Goal: Information Seeking & Learning: Learn about a topic

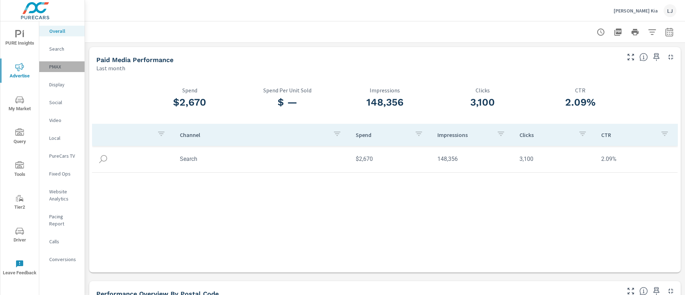
click at [67, 67] on p "PMAX" at bounding box center [64, 66] width 30 height 7
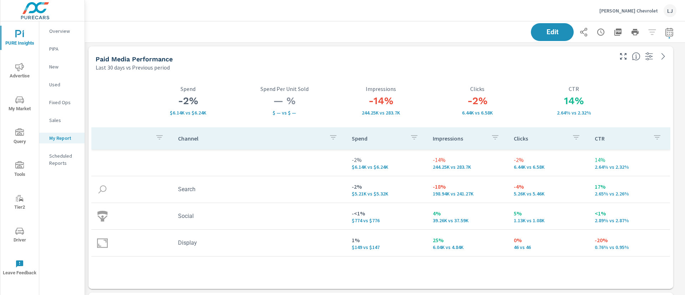
scroll to position [1909, 609]
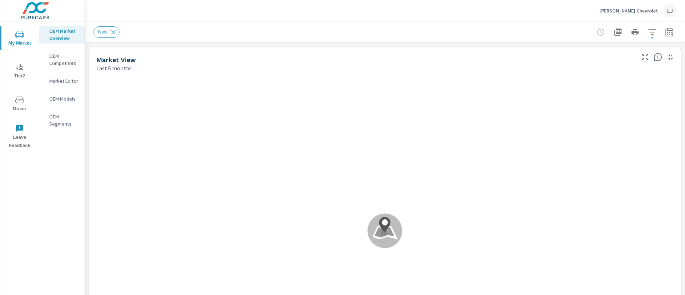
scroll to position [0, 0]
click at [23, 42] on span "My Market" at bounding box center [19, 38] width 34 height 17
click at [24, 106] on span "Driver" at bounding box center [19, 104] width 34 height 17
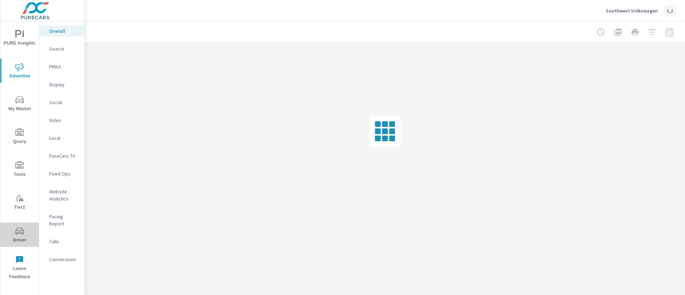
click at [26, 234] on span "Driver" at bounding box center [19, 235] width 34 height 17
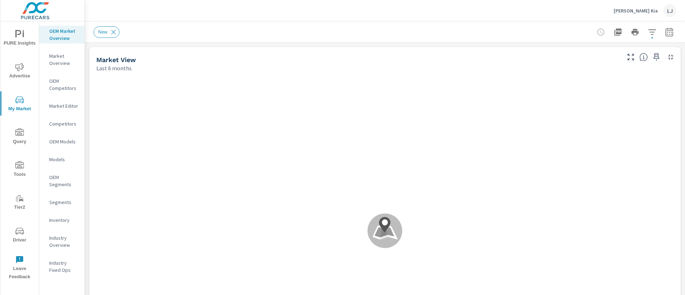
scroll to position [0, 0]
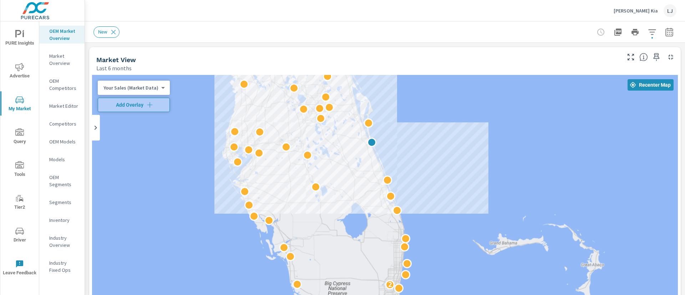
drag, startPoint x: 555, startPoint y: 197, endPoint x: 544, endPoint y: 154, distance: 45.0
click at [544, 154] on div "2 2 2" at bounding box center [385, 220] width 586 height 290
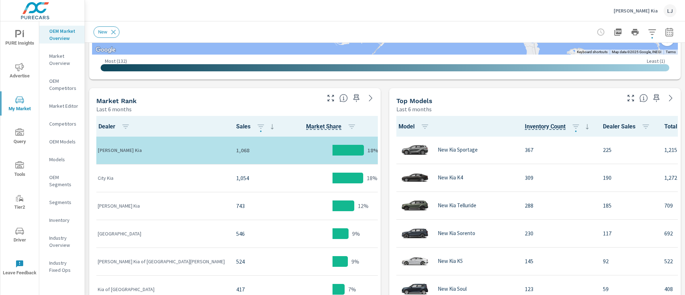
scroll to position [311, 0]
click at [653, 100] on icon "button" at bounding box center [657, 98] width 9 height 9
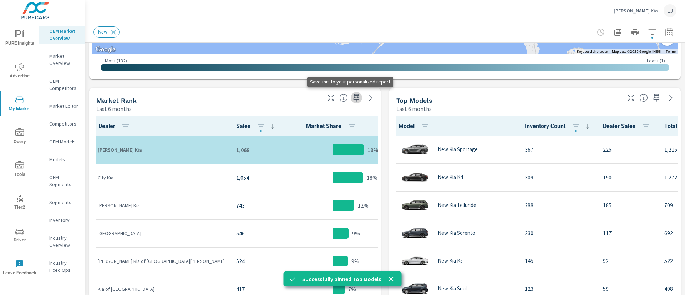
click at [353, 100] on icon "button" at bounding box center [356, 98] width 9 height 9
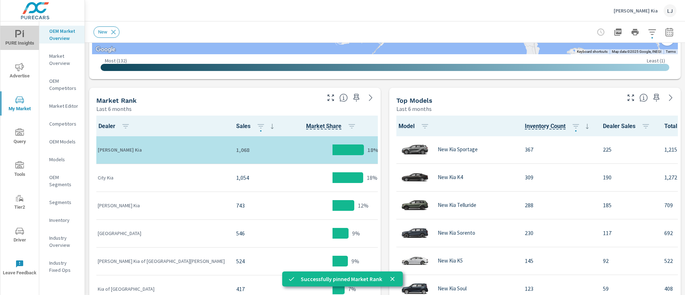
click at [10, 46] on span "PURE Insights" at bounding box center [19, 38] width 34 height 17
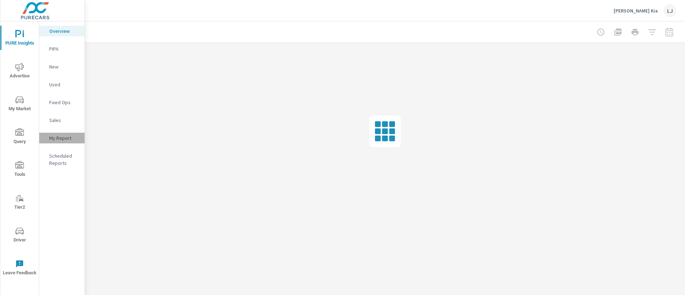
click at [65, 135] on p "My Report" at bounding box center [64, 138] width 30 height 7
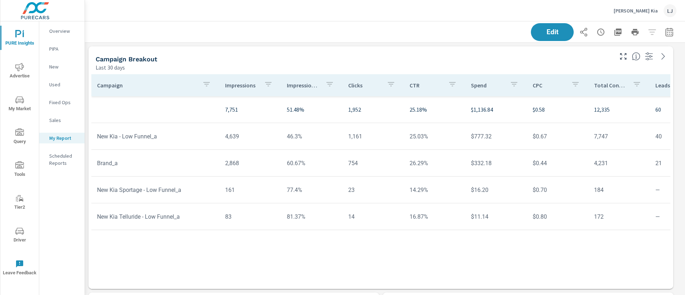
click at [509, 249] on div "Campaign Impressions Impression Share Clicks CTR Spend CPC Total Conversions Le…" at bounding box center [380, 174] width 579 height 201
click at [426, 48] on div "Campaign Breakout Last 30 days" at bounding box center [352, 57] width 527 height 25
click at [22, 106] on span "My Market" at bounding box center [19, 104] width 34 height 17
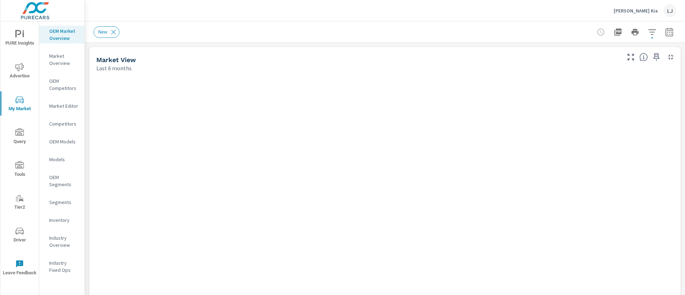
click at [58, 62] on p "Market Overview" at bounding box center [64, 59] width 30 height 14
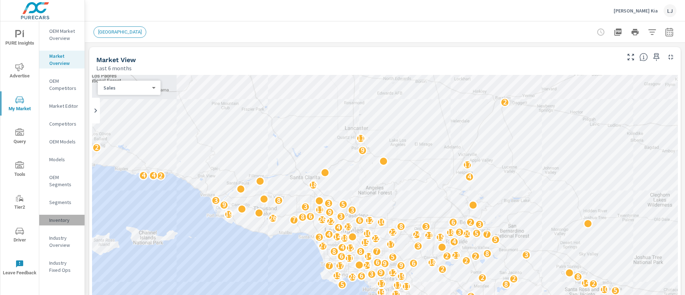
click at [51, 222] on p "Inventory" at bounding box center [64, 220] width 30 height 7
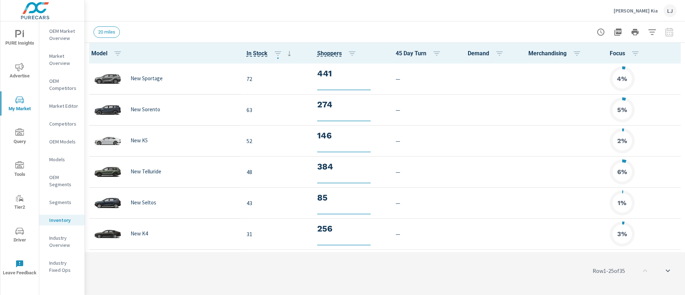
scroll to position [0, 0]
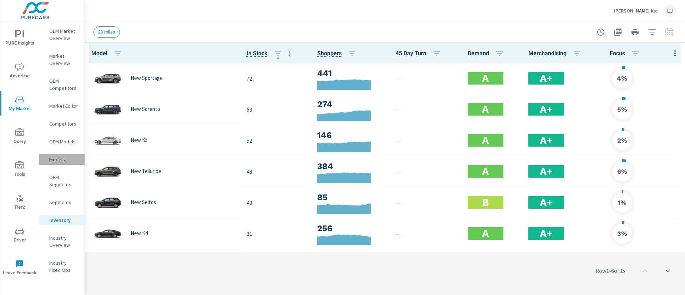
click at [59, 161] on p "Models" at bounding box center [64, 159] width 30 height 7
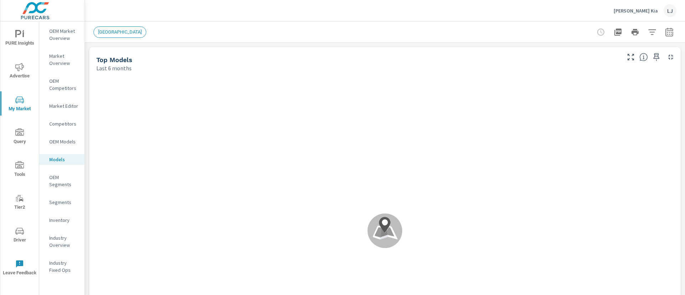
scroll to position [0, 0]
click at [61, 87] on p "OEM Competitors" at bounding box center [64, 84] width 30 height 14
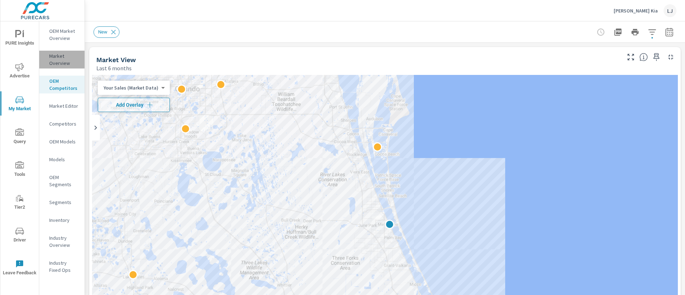
click at [65, 65] on p "Market Overview" at bounding box center [64, 59] width 30 height 14
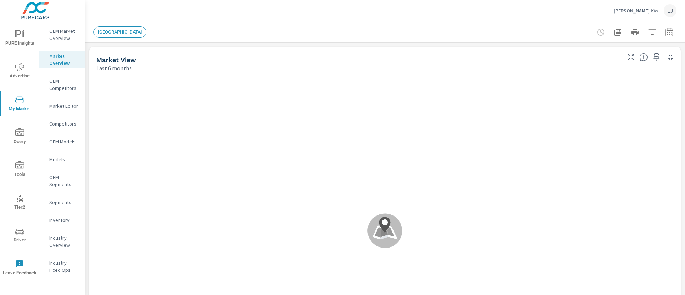
scroll to position [0, 0]
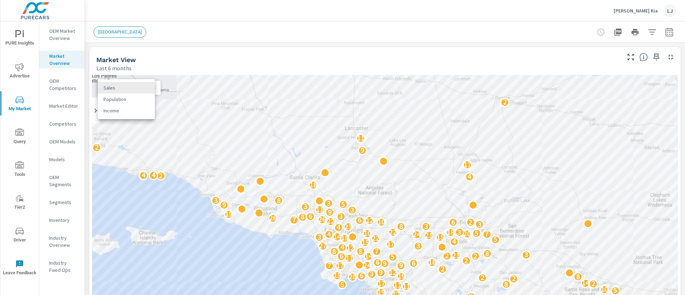
click at [142, 90] on body "PURE Insights Advertise My Market Query Tools Tier2 Driver Leave Feedback OEM M…" at bounding box center [342, 147] width 685 height 295
click at [63, 36] on div at bounding box center [342, 147] width 685 height 295
click at [63, 36] on p "OEM Market Overview" at bounding box center [64, 34] width 30 height 14
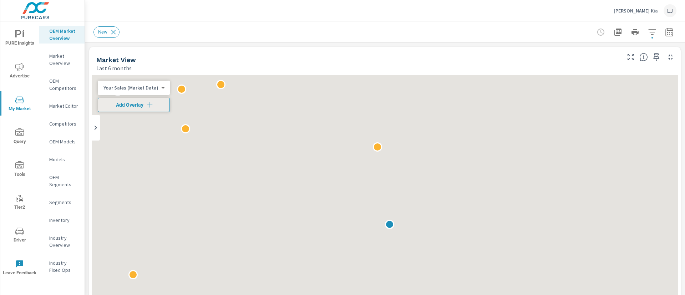
scroll to position [0, 0]
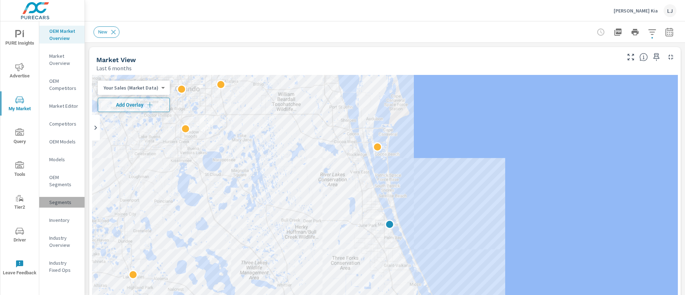
click at [61, 205] on p "Segments" at bounding box center [64, 202] width 30 height 7
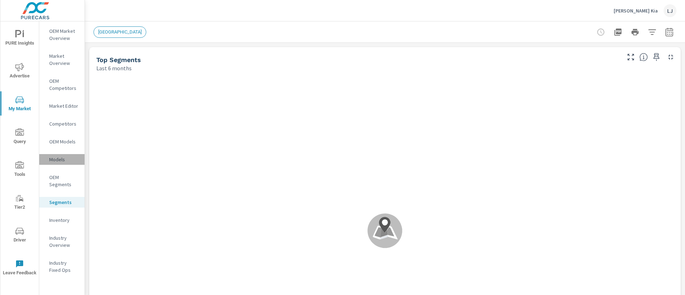
scroll to position [0, 0]
click at [59, 156] on p "Models" at bounding box center [64, 159] width 30 height 7
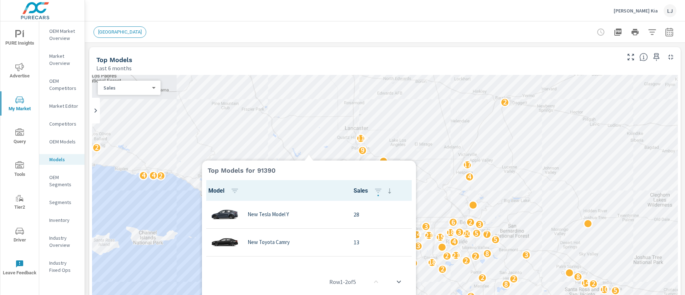
scroll to position [0, 0]
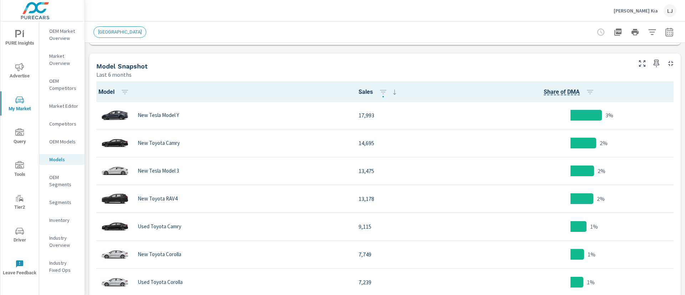
scroll to position [342, 0]
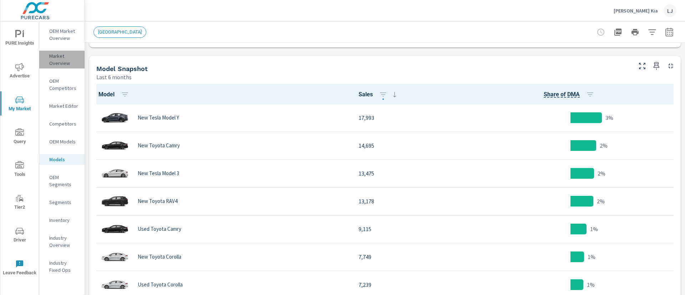
click at [66, 61] on p "Market Overview" at bounding box center [64, 59] width 30 height 14
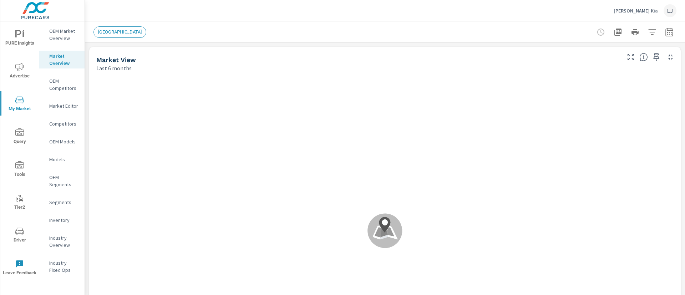
scroll to position [0, 0]
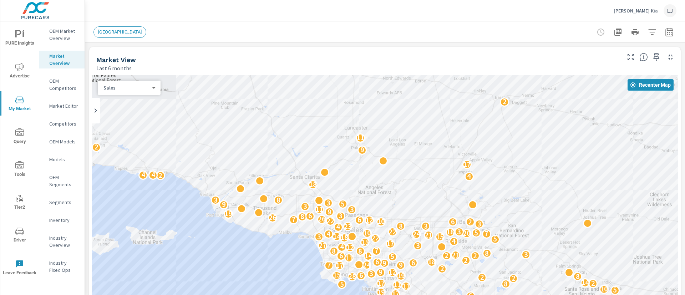
click at [94, 112] on icon at bounding box center [95, 110] width 9 height 9
click at [477, 33] on div "LOS ANGELES" at bounding box center [335, 31] width 483 height 11
click at [67, 36] on p "OEM Market Overview" at bounding box center [64, 34] width 30 height 14
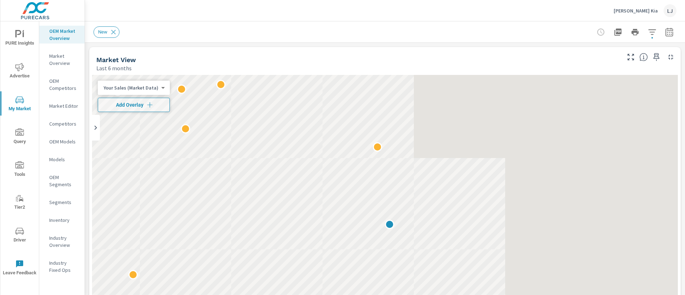
scroll to position [0, 0]
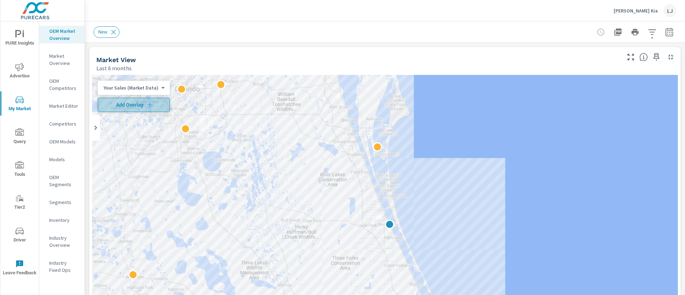
click at [139, 105] on span "Add Overlay" at bounding box center [134, 104] width 66 height 7
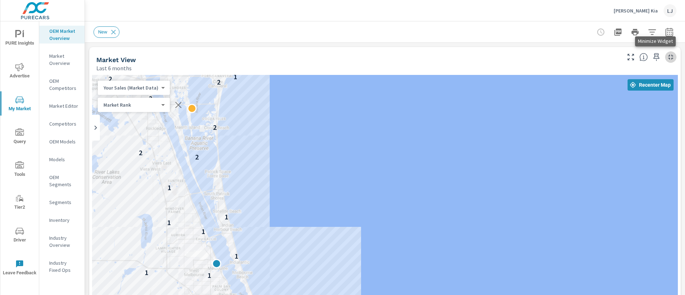
click at [667, 59] on icon "button" at bounding box center [671, 57] width 9 height 9
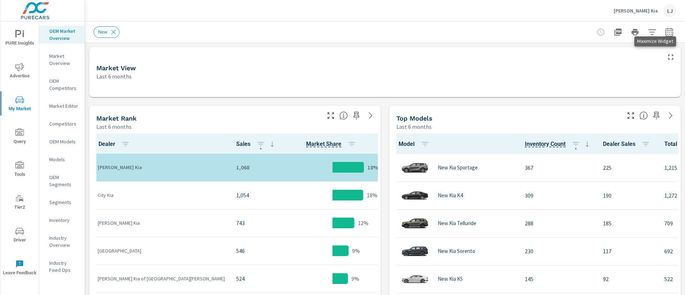
click at [667, 57] on icon "button" at bounding box center [671, 57] width 9 height 9
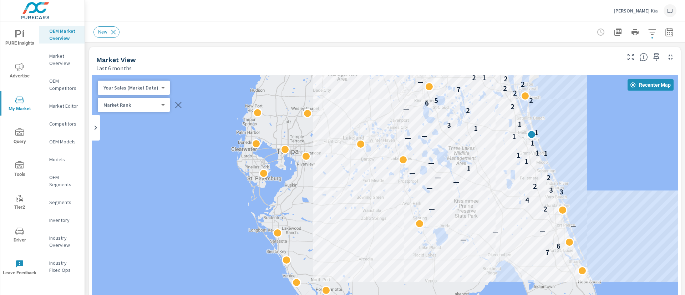
drag, startPoint x: 353, startPoint y: 234, endPoint x: 465, endPoint y: 113, distance: 164.7
click at [465, 113] on div "7 6 — — — — — 2 4 3 3 — 2 — — 2 — 1 — 1 1 1 1 1 — 1 — 1 1 3 1 2 — 2 6 2 5 2 7 2…" at bounding box center [385, 220] width 586 height 290
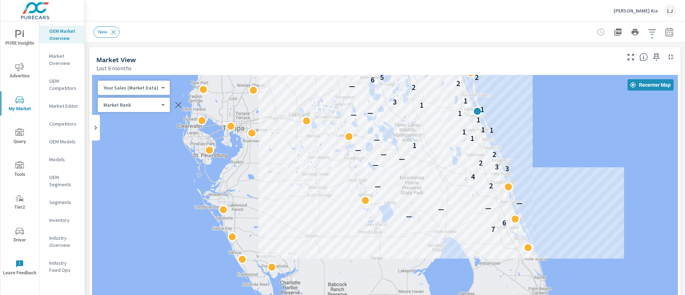
click at [575, 175] on div "7 6 — — — — — 2 4 3 3 — 2 — — 2 — 1 — 1 1 1 1 1 — 1 — 1 1 3 1 2 — 2 6 2 5 2 7 2…" at bounding box center [385, 220] width 586 height 290
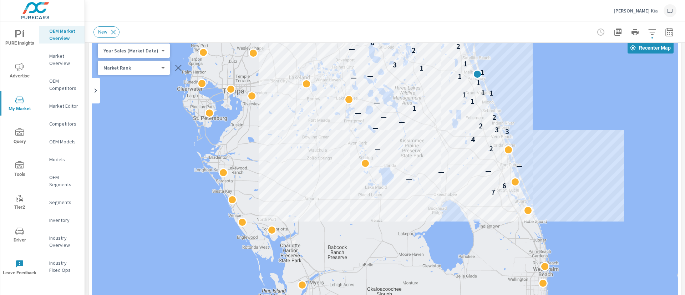
scroll to position [27, 0]
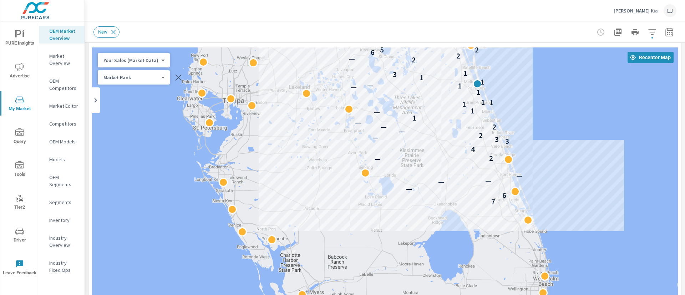
scroll to position [0, 0]
click at [518, 41] on div "New" at bounding box center [385, 31] width 583 height 21
click at [534, 132] on div "7 6 — — — — — 2 4 3 3 — 2 — — 2 — 1 — 1 1 1 1 1 — 1 — 1 1 3 1 2 — 2 6 2 5 2 7 2…" at bounding box center [385, 192] width 586 height 290
click at [112, 32] on icon at bounding box center [114, 32] width 8 height 8
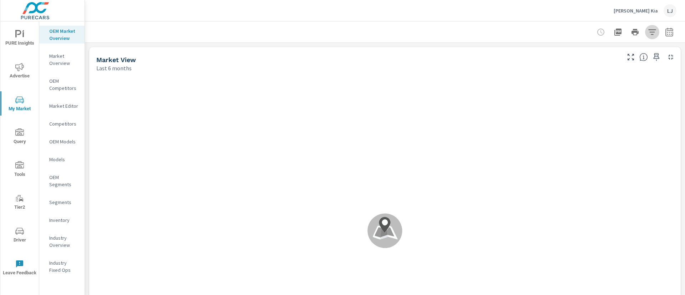
click at [648, 34] on icon "button" at bounding box center [652, 32] width 9 height 9
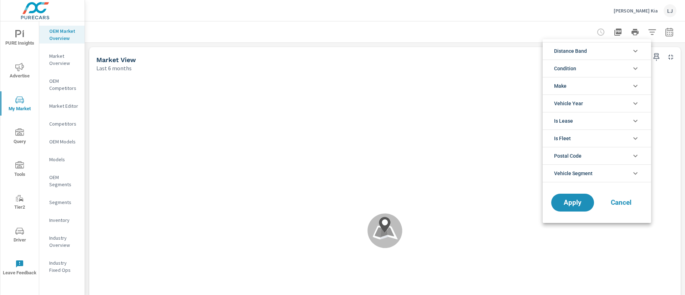
click at [618, 86] on li "Make" at bounding box center [597, 85] width 109 height 17
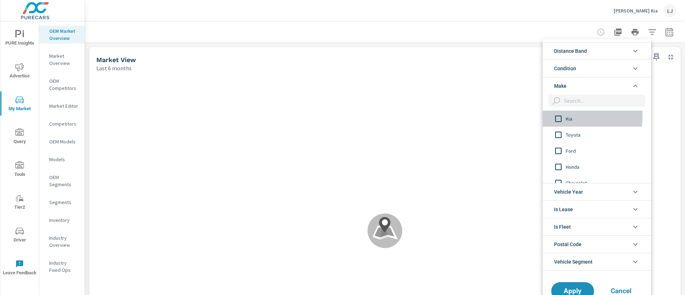
click at [560, 116] on input "filter options" at bounding box center [558, 118] width 15 height 15
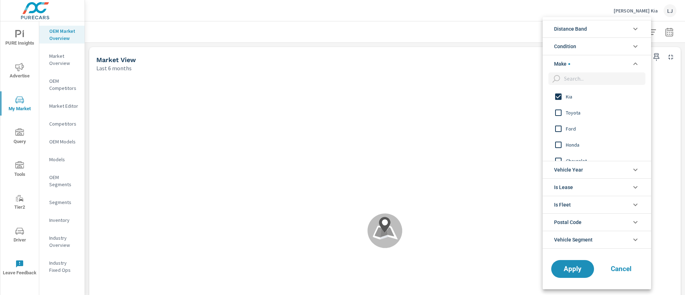
click at [580, 164] on span "Vehicle Year" at bounding box center [568, 169] width 29 height 17
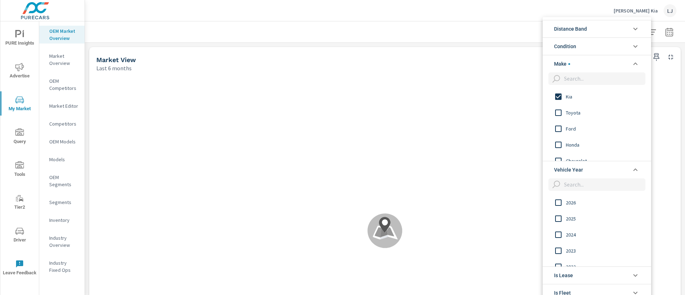
click at [587, 63] on li "Make" at bounding box center [597, 63] width 109 height 17
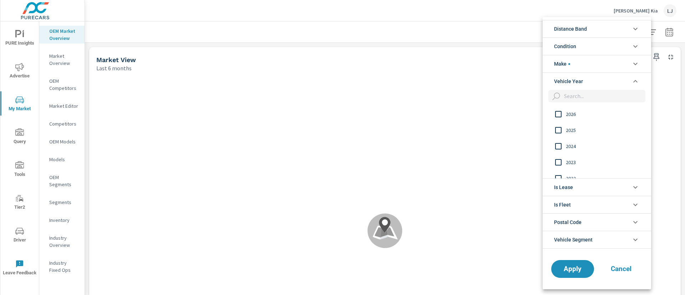
click at [586, 47] on li "Condition" at bounding box center [597, 45] width 109 height 17
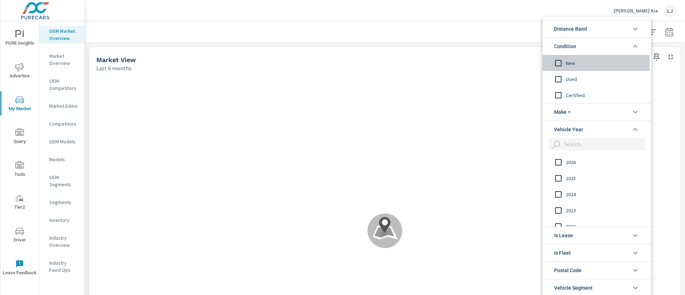
click at [579, 63] on span "New" at bounding box center [605, 63] width 78 height 9
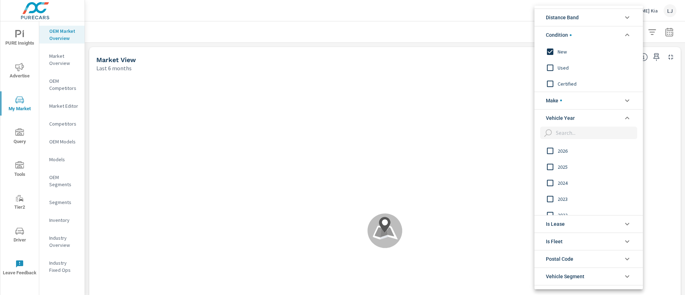
click at [578, 22] on span "Distance Band" at bounding box center [562, 17] width 33 height 17
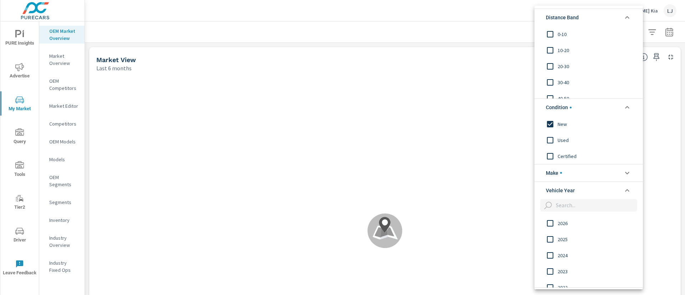
click at [569, 17] on span "Distance Band" at bounding box center [562, 17] width 33 height 17
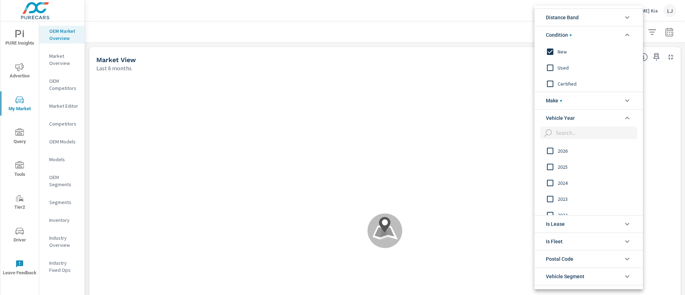
click at [568, 37] on span "Condition" at bounding box center [559, 34] width 26 height 17
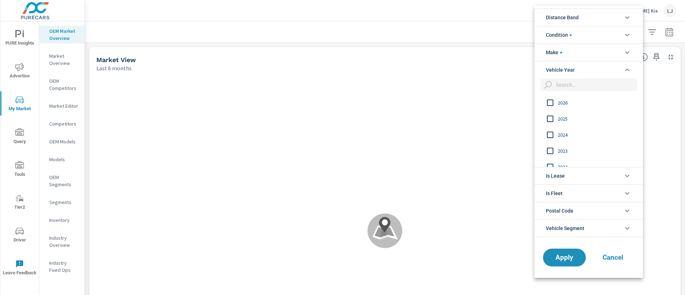
click at [572, 64] on span "Vehicle Year" at bounding box center [560, 69] width 29 height 17
click at [572, 61] on li "Make" at bounding box center [589, 52] width 109 height 17
click at [563, 240] on ul "Distance Band 0-10 10-20 20-30 30-40 40-50 50-60 Condition New Used Certified M…" at bounding box center [589, 123] width 109 height 235
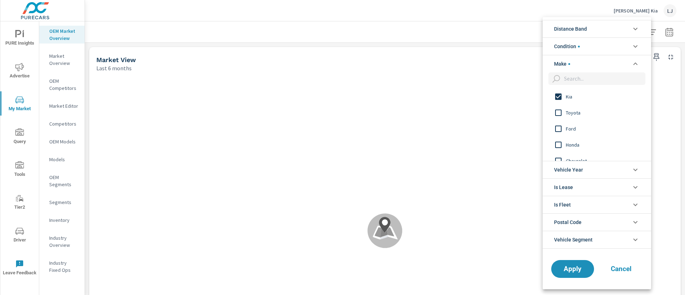
scroll to position [0, 0]
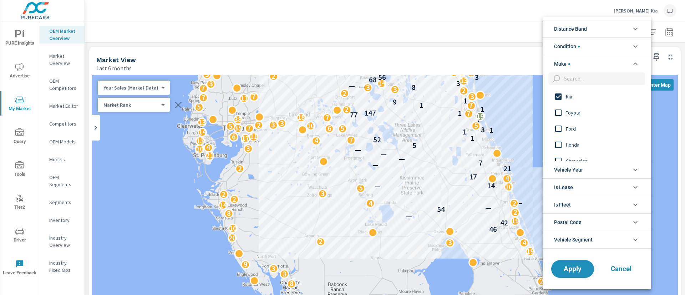
click at [463, 58] on div at bounding box center [342, 147] width 685 height 295
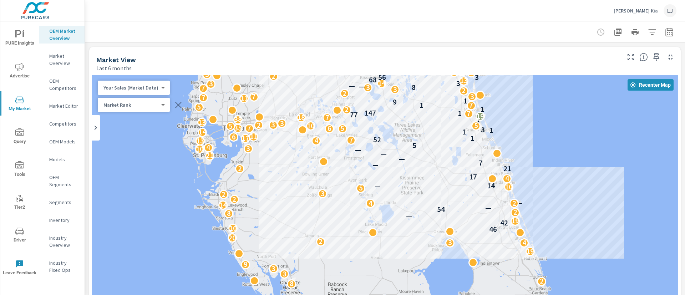
click at [22, 74] on span "Advertise" at bounding box center [19, 71] width 34 height 17
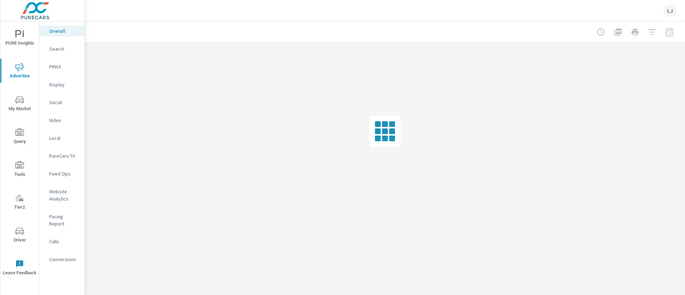
click at [19, 35] on icon "nav menu" at bounding box center [19, 34] width 9 height 9
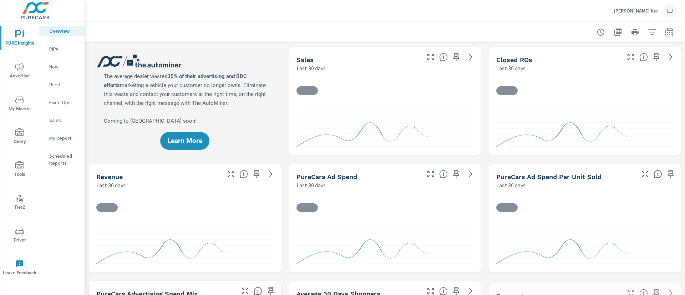
click at [21, 60] on button "Advertise" at bounding box center [19, 71] width 39 height 24
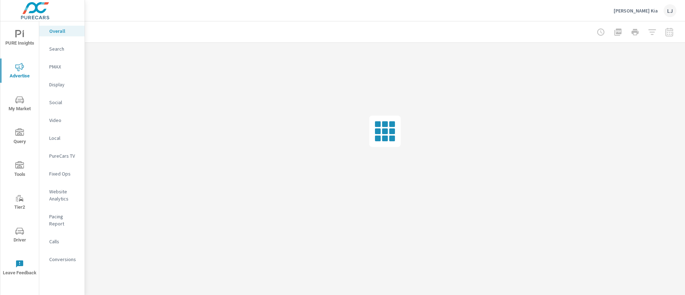
click at [56, 189] on p "Website Analytics" at bounding box center [64, 195] width 30 height 14
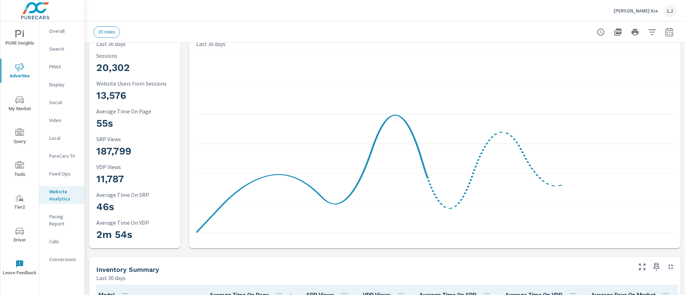
scroll to position [0, 0]
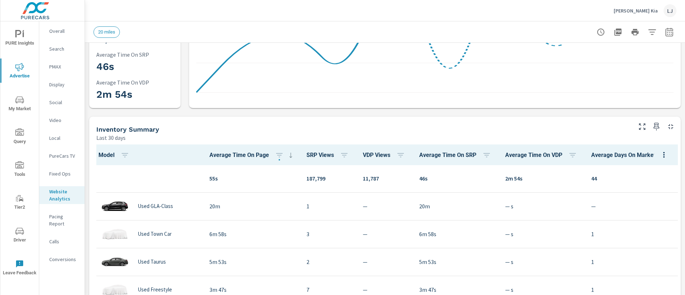
click at [151, 203] on p "Used GLA-Class" at bounding box center [155, 206] width 35 height 6
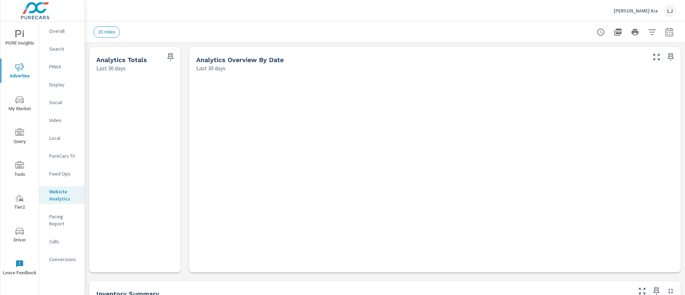
drag, startPoint x: 356, startPoint y: 99, endPoint x: 641, endPoint y: 192, distance: 299.6
click at [641, 192] on div at bounding box center [435, 172] width 486 height 195
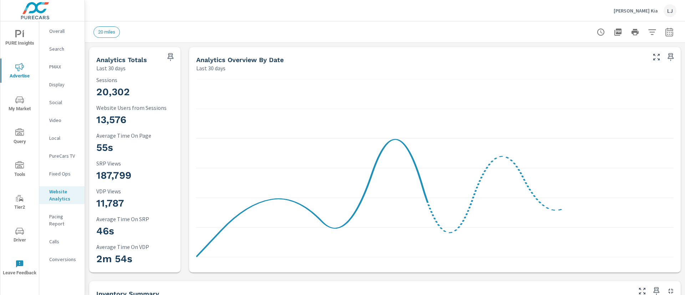
scroll to position [0, 0]
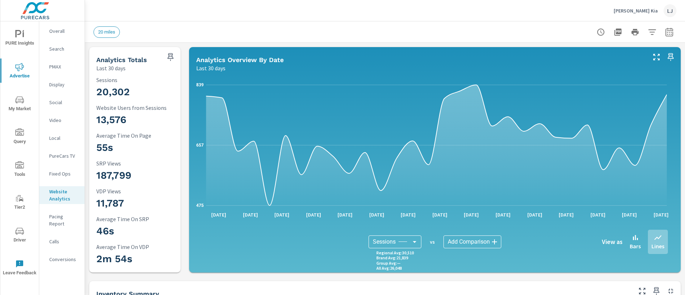
click at [660, 23] on div "20 miles" at bounding box center [385, 31] width 583 height 21
click at [665, 29] on icon "button" at bounding box center [669, 32] width 9 height 9
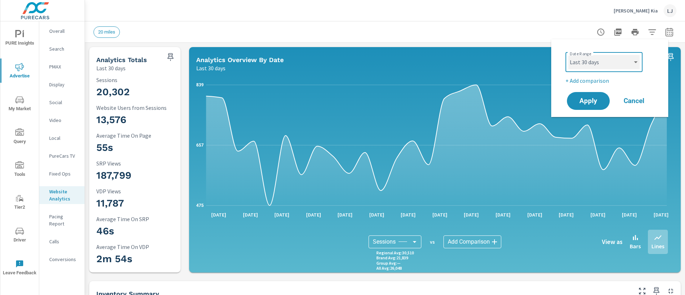
click at [609, 61] on select "Custom Yesterday Last week Last 7 days Last 14 days Last 30 days Last 45 days L…" at bounding box center [604, 62] width 71 height 14
click at [569, 55] on select "Custom Yesterday Last week Last 7 days Last 14 days Last 30 days Last 45 days L…" at bounding box center [604, 62] width 71 height 14
select select "Last 90 days"
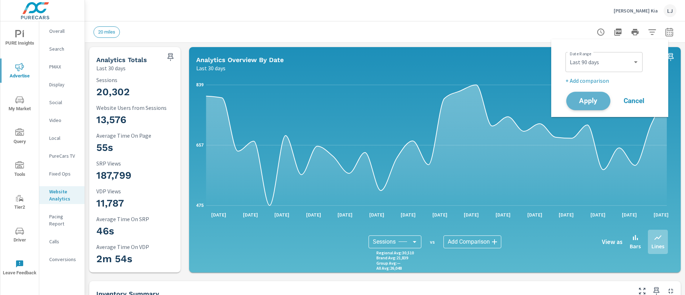
click at [588, 99] on span "Apply" at bounding box center [588, 101] width 29 height 7
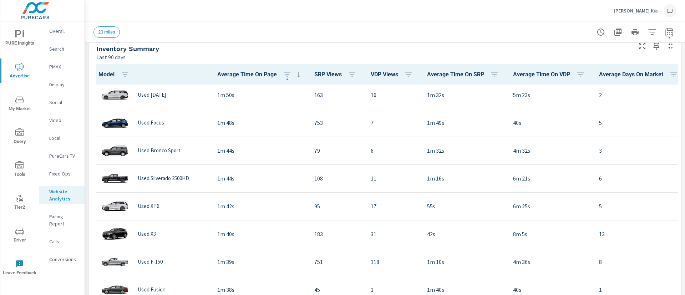
scroll to position [476, 0]
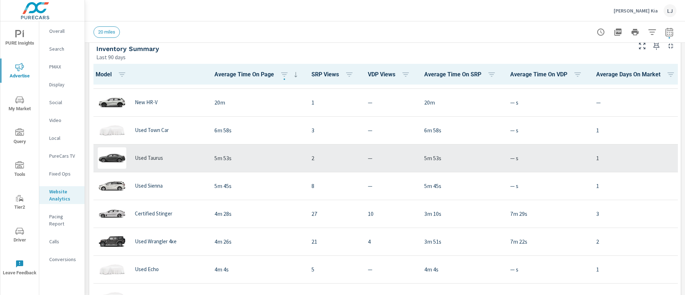
scroll to position [24, 3]
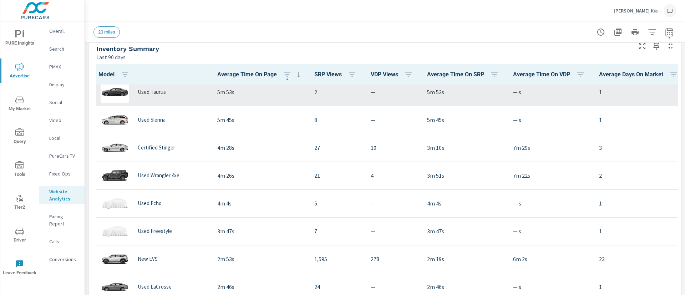
scroll to position [90, 0]
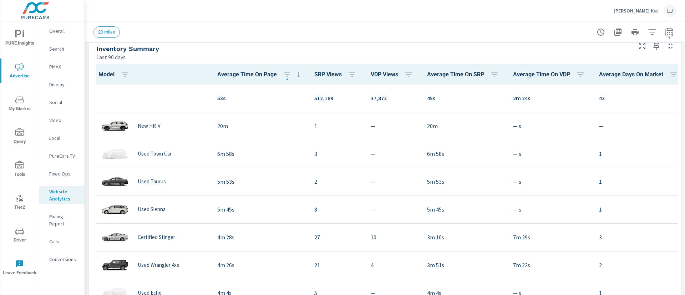
scroll to position [0, 0]
click at [650, 30] on button "button" at bounding box center [652, 32] width 14 height 14
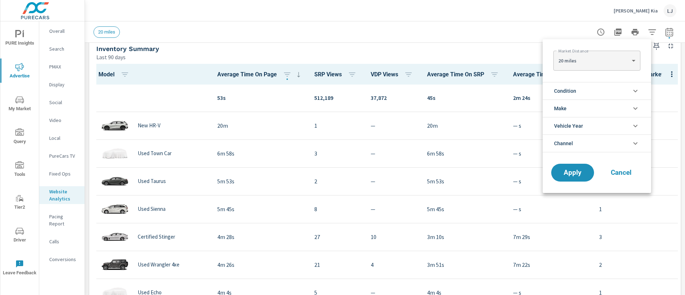
click at [635, 87] on icon "filter options" at bounding box center [636, 91] width 9 height 9
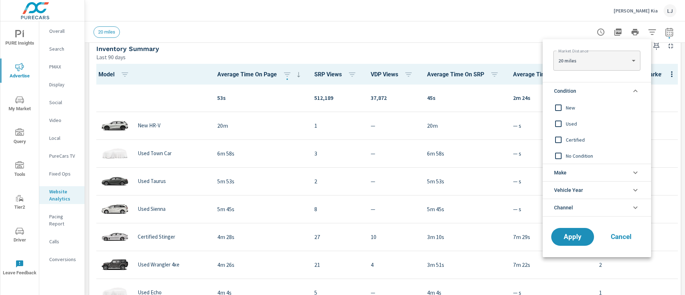
click at [558, 126] on input "filter options" at bounding box center [558, 123] width 15 height 15
click at [559, 112] on input "filter options" at bounding box center [558, 107] width 15 height 15
click at [563, 124] on input "filter options" at bounding box center [558, 123] width 15 height 15
click at [572, 238] on span "Apply" at bounding box center [572, 237] width 29 height 7
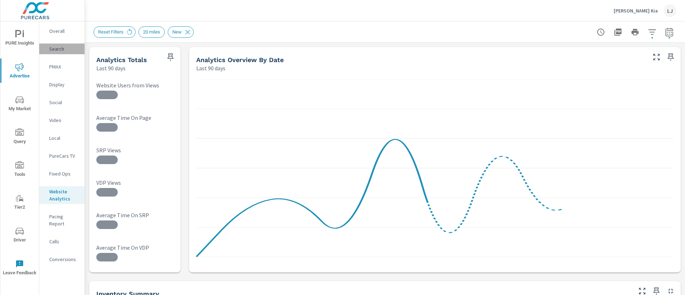
click at [61, 47] on p "Search" at bounding box center [64, 48] width 30 height 7
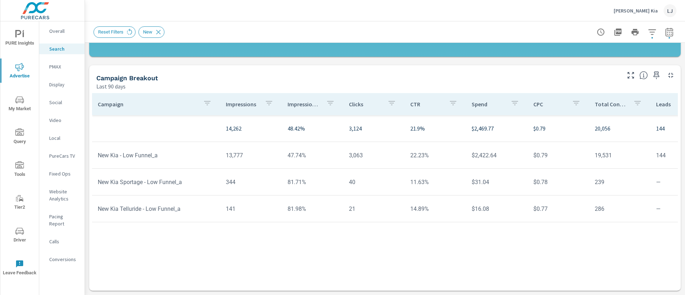
scroll to position [216, 0]
click at [16, 105] on span "My Market" at bounding box center [19, 104] width 34 height 17
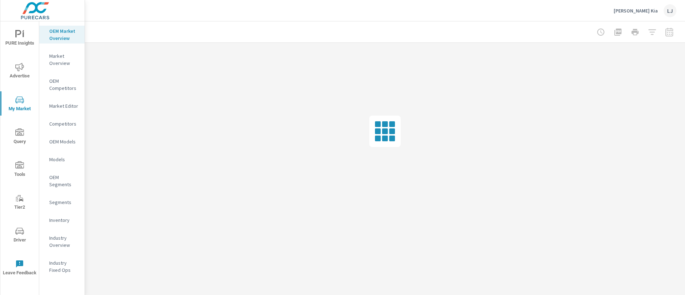
click at [63, 223] on p "Inventory" at bounding box center [64, 220] width 30 height 7
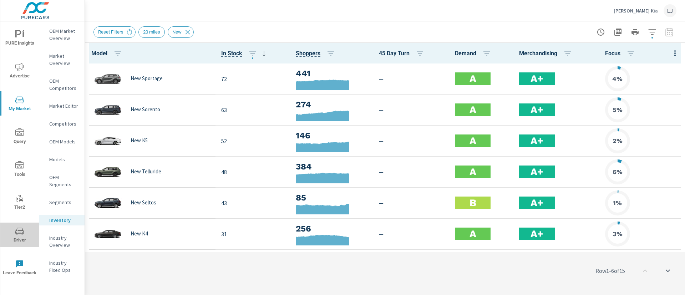
click at [14, 233] on span "Driver" at bounding box center [19, 235] width 34 height 17
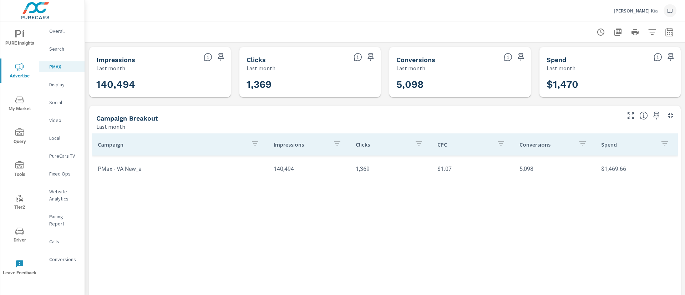
click at [24, 232] on icon "nav menu" at bounding box center [19, 231] width 9 height 7
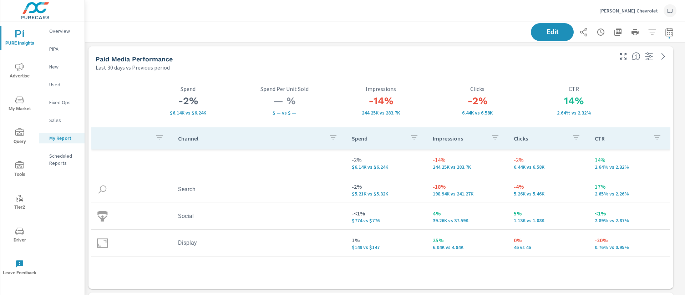
scroll to position [1909, 609]
click at [431, 39] on div "Edit" at bounding box center [385, 31] width 583 height 21
